Goal: Task Accomplishment & Management: Use online tool/utility

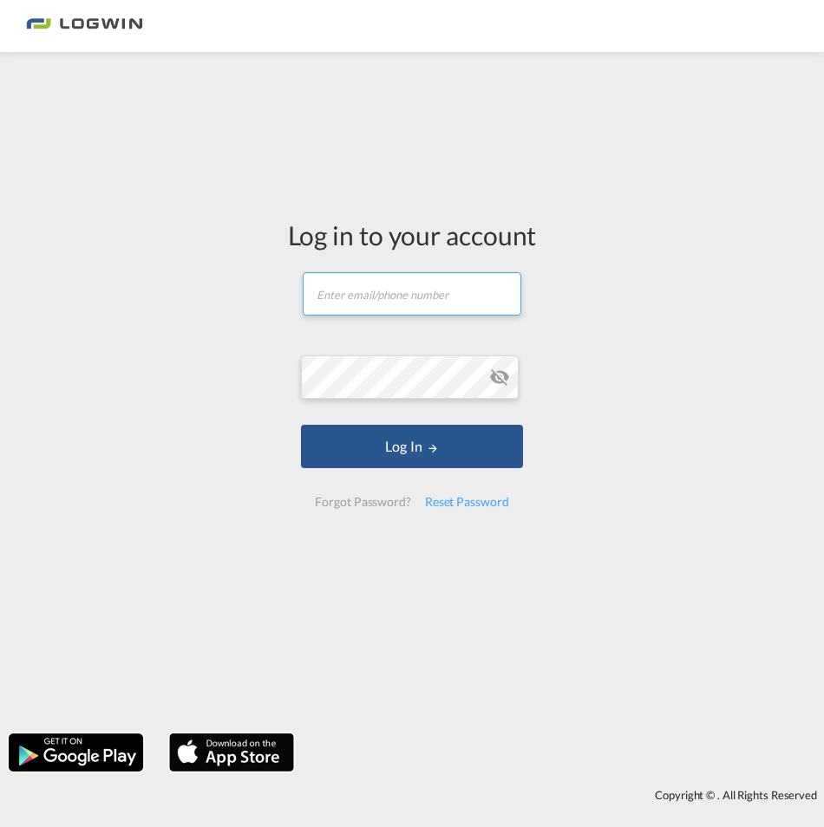
type input "[PERSON_NAME][EMAIL_ADDRESS][PERSON_NAME][DOMAIN_NAME]"
click at [384, 502] on div "Forgot Password?" at bounding box center [362, 502] width 109 height 31
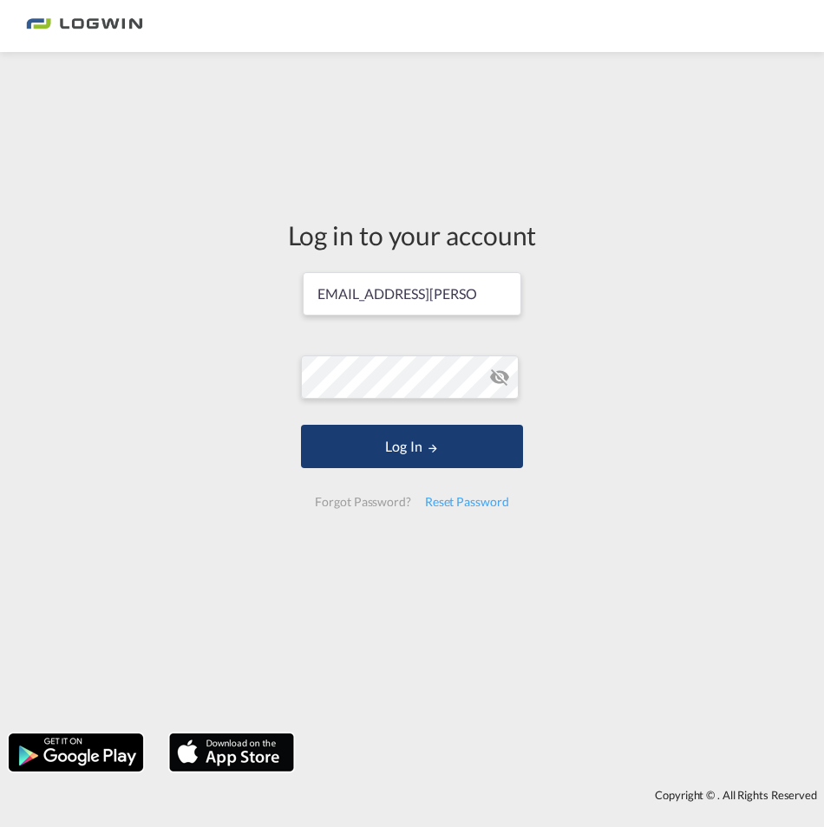
click at [402, 461] on button "Log In" at bounding box center [411, 446] width 221 height 43
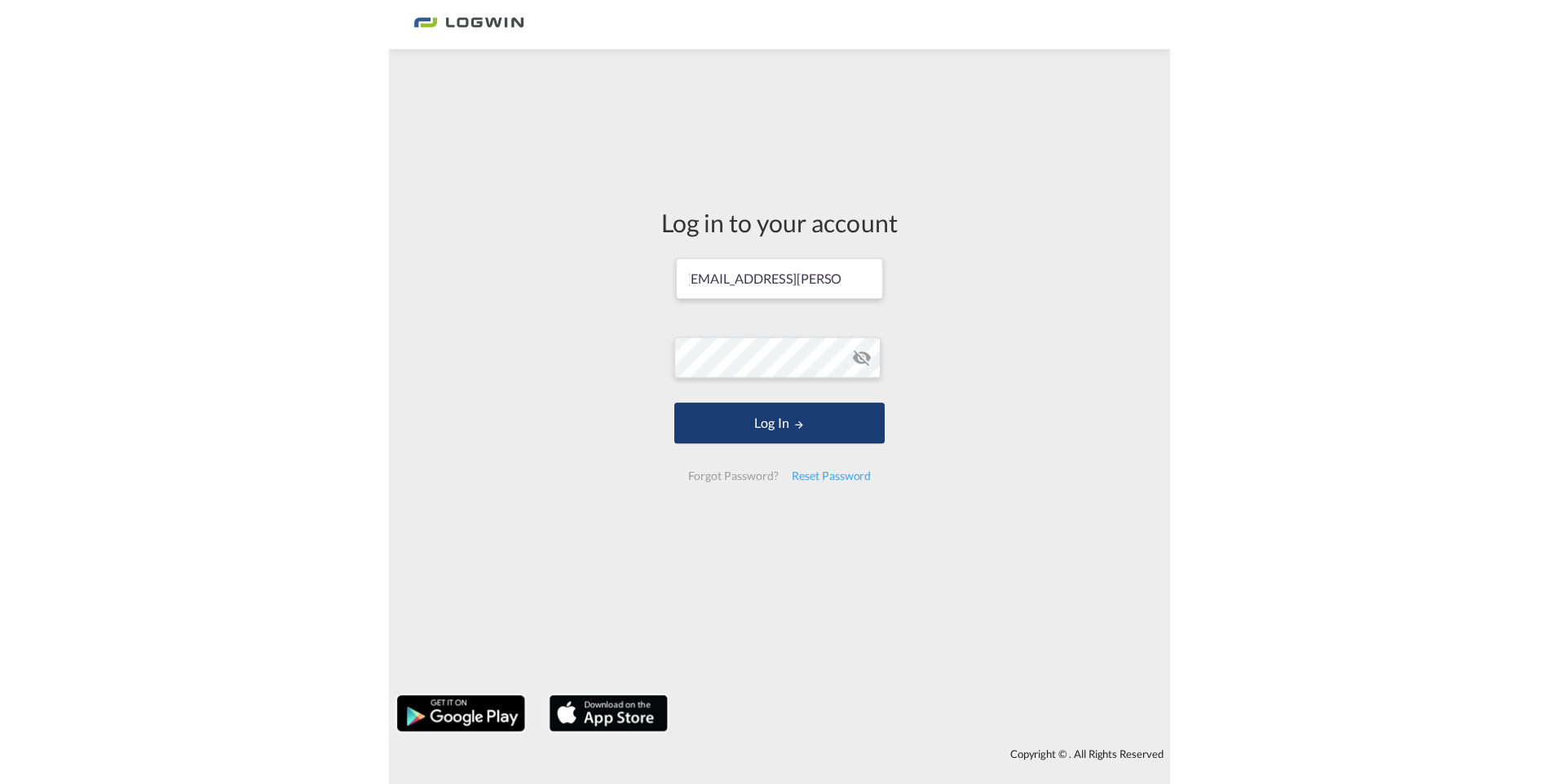
scroll to position [0, 0]
